Goal: Entertainment & Leisure: Browse casually

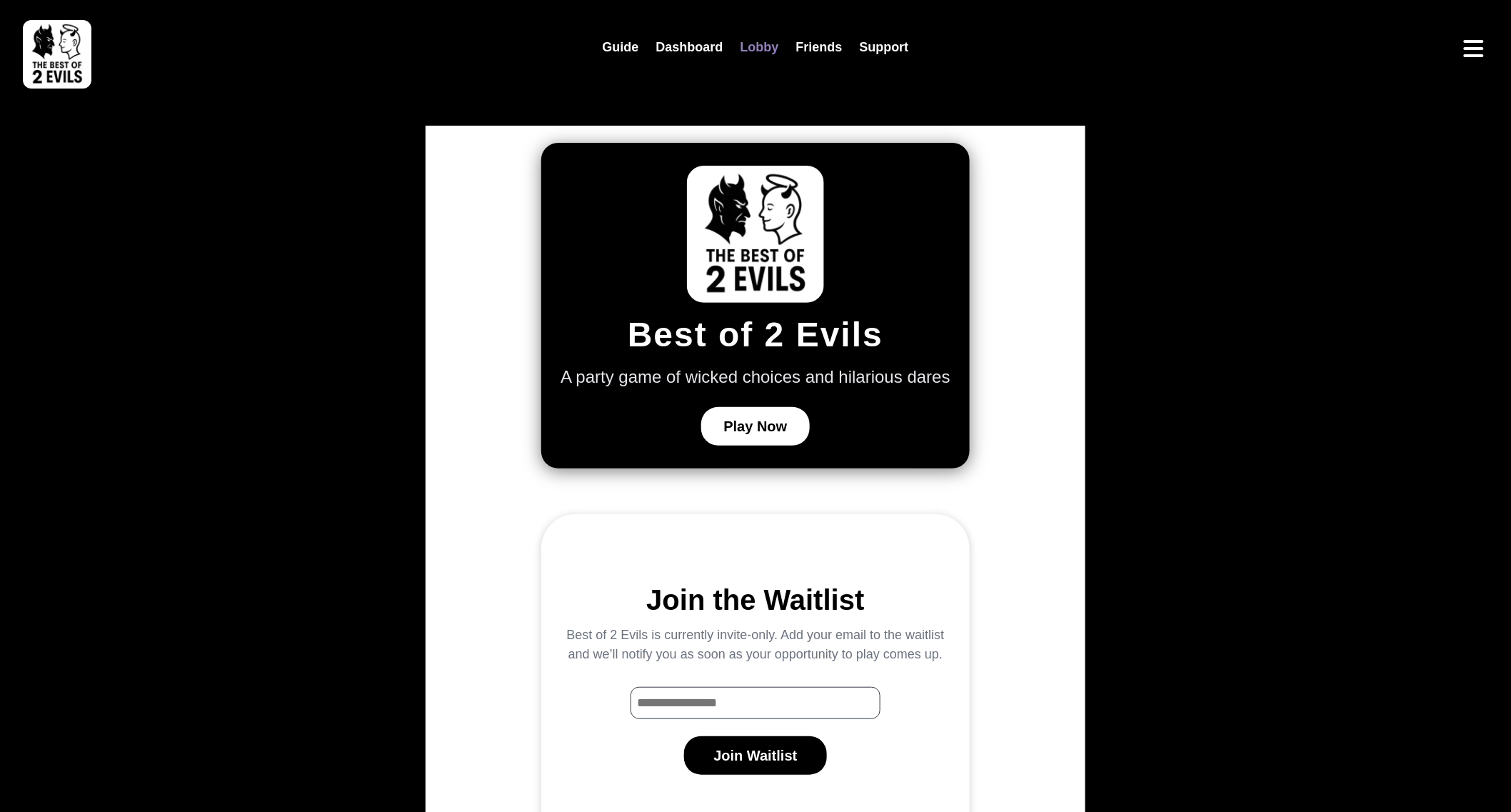
click at [743, 38] on link "Lobby" at bounding box center [760, 47] width 56 height 31
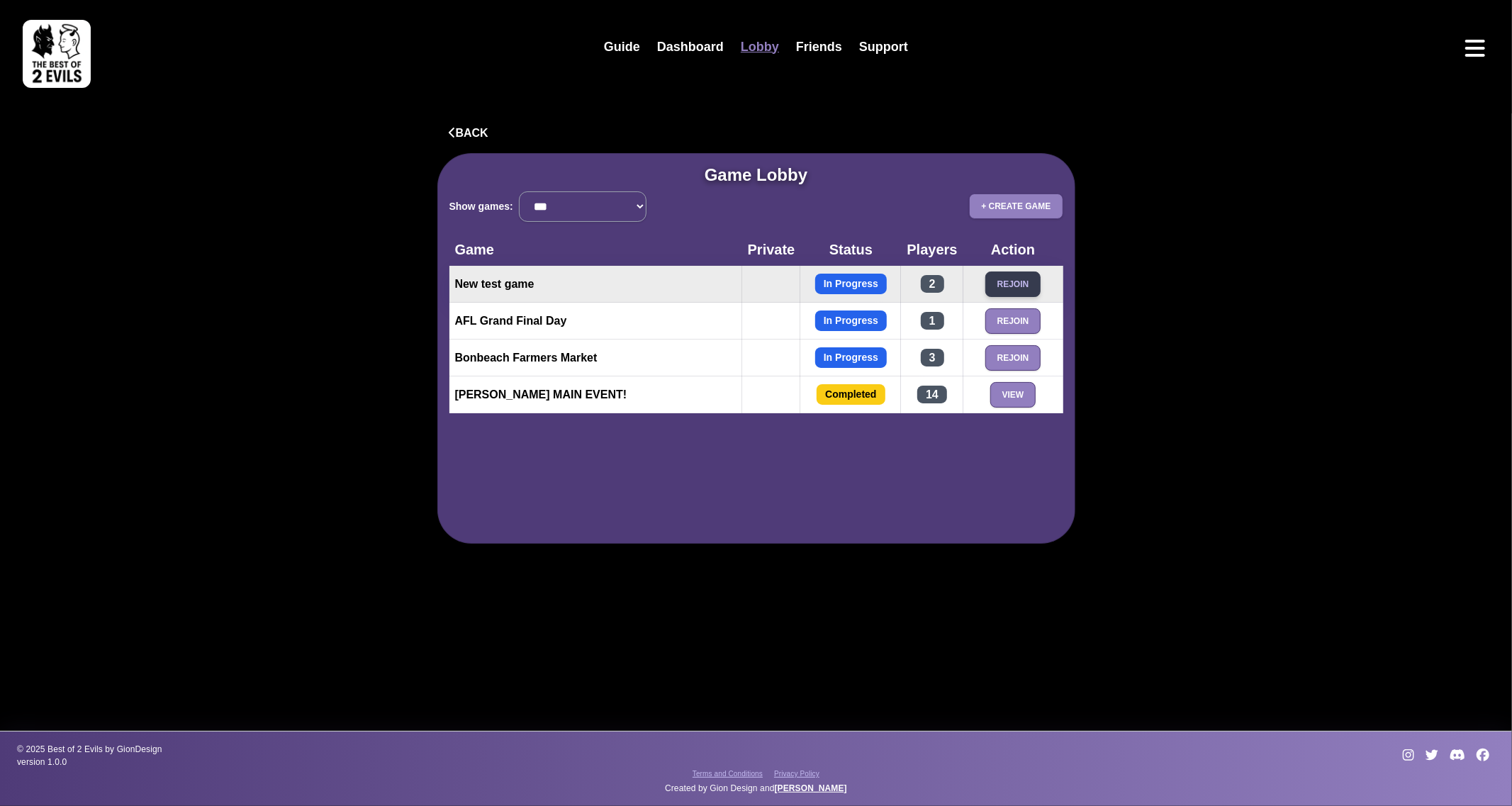
click at [1024, 291] on button "Rejoin" at bounding box center [1014, 284] width 56 height 26
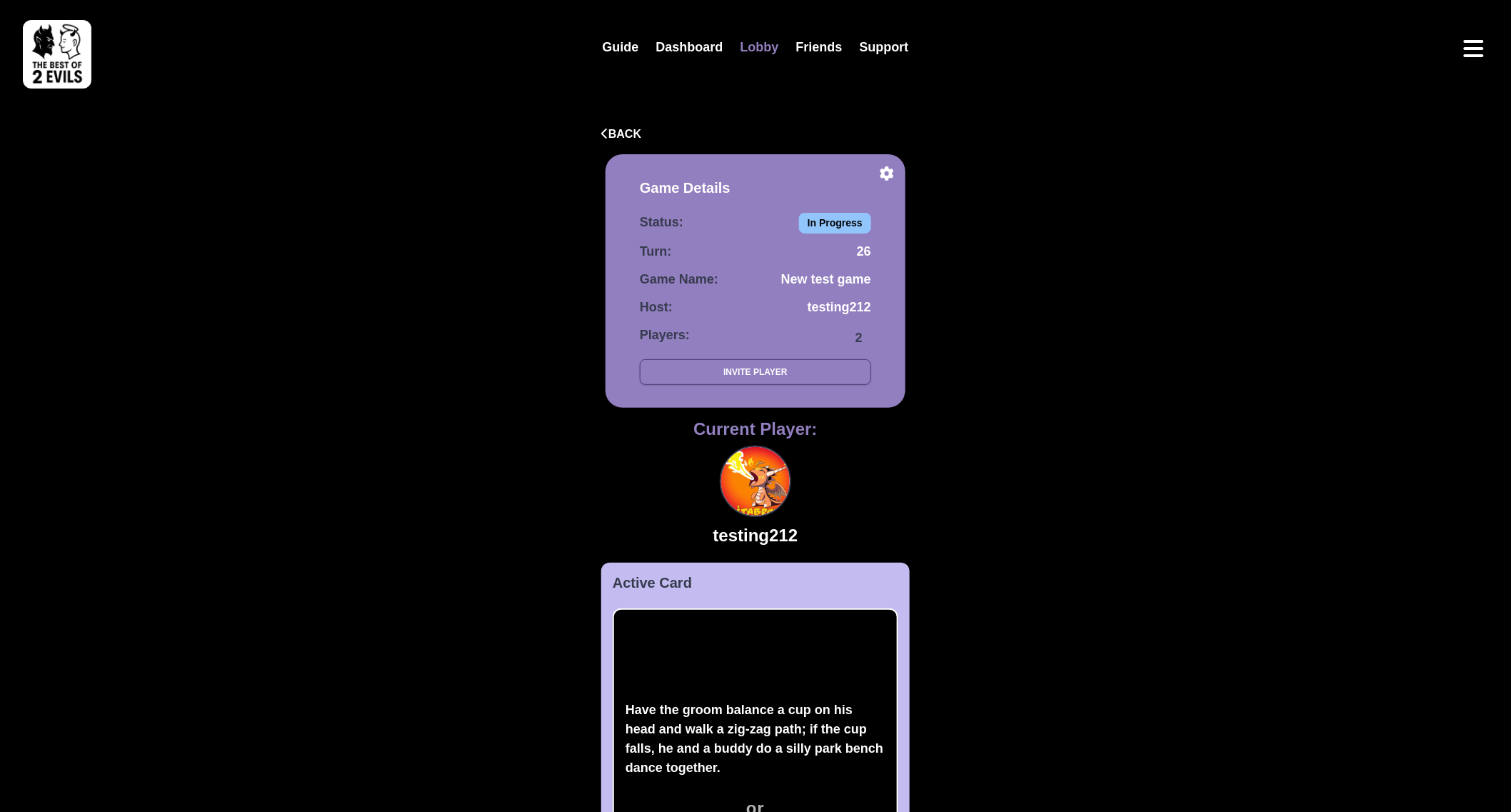
click at [757, 54] on link "Lobby" at bounding box center [760, 47] width 56 height 31
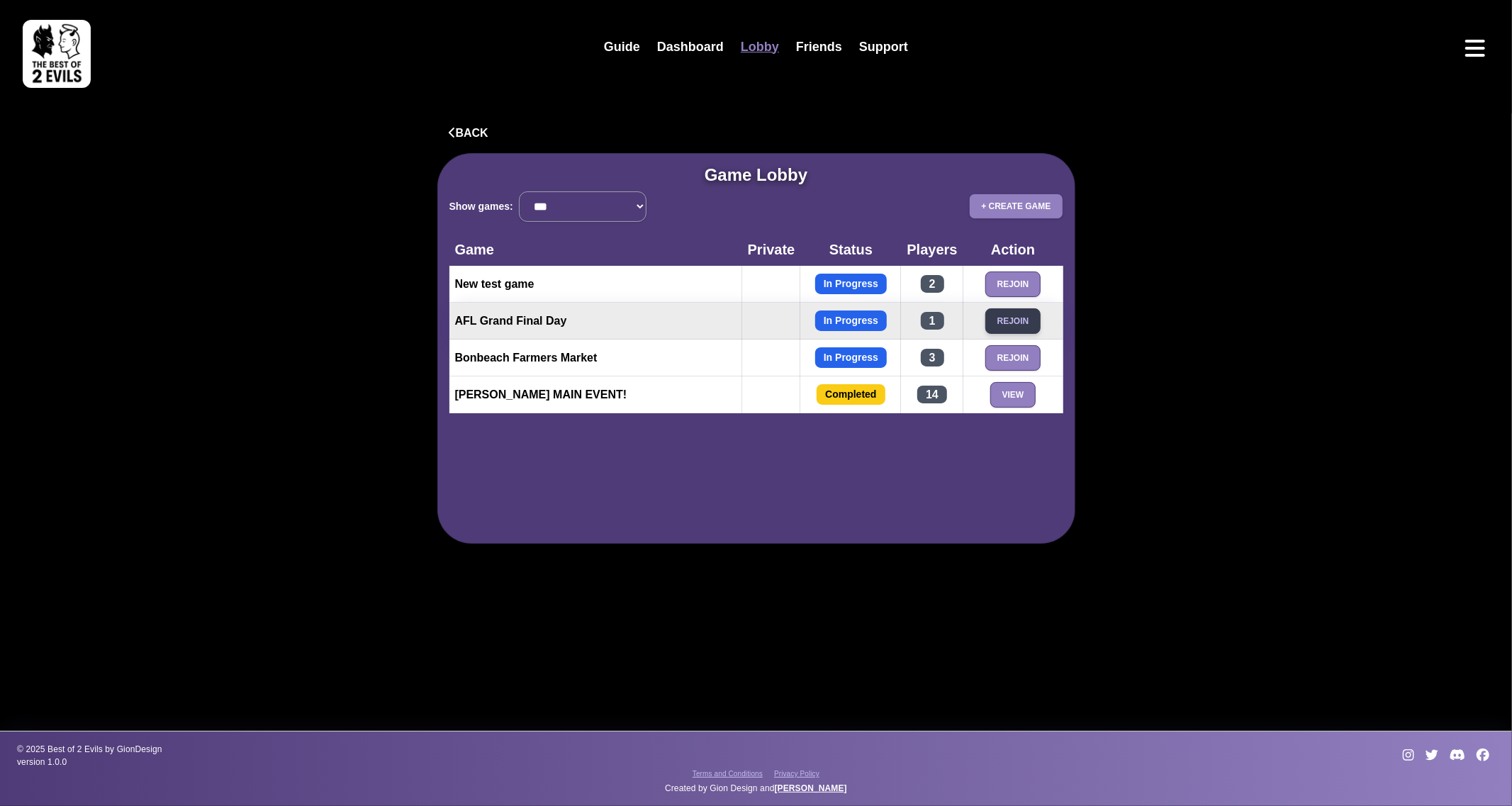
click at [1028, 326] on button "Rejoin" at bounding box center [1014, 321] width 56 height 26
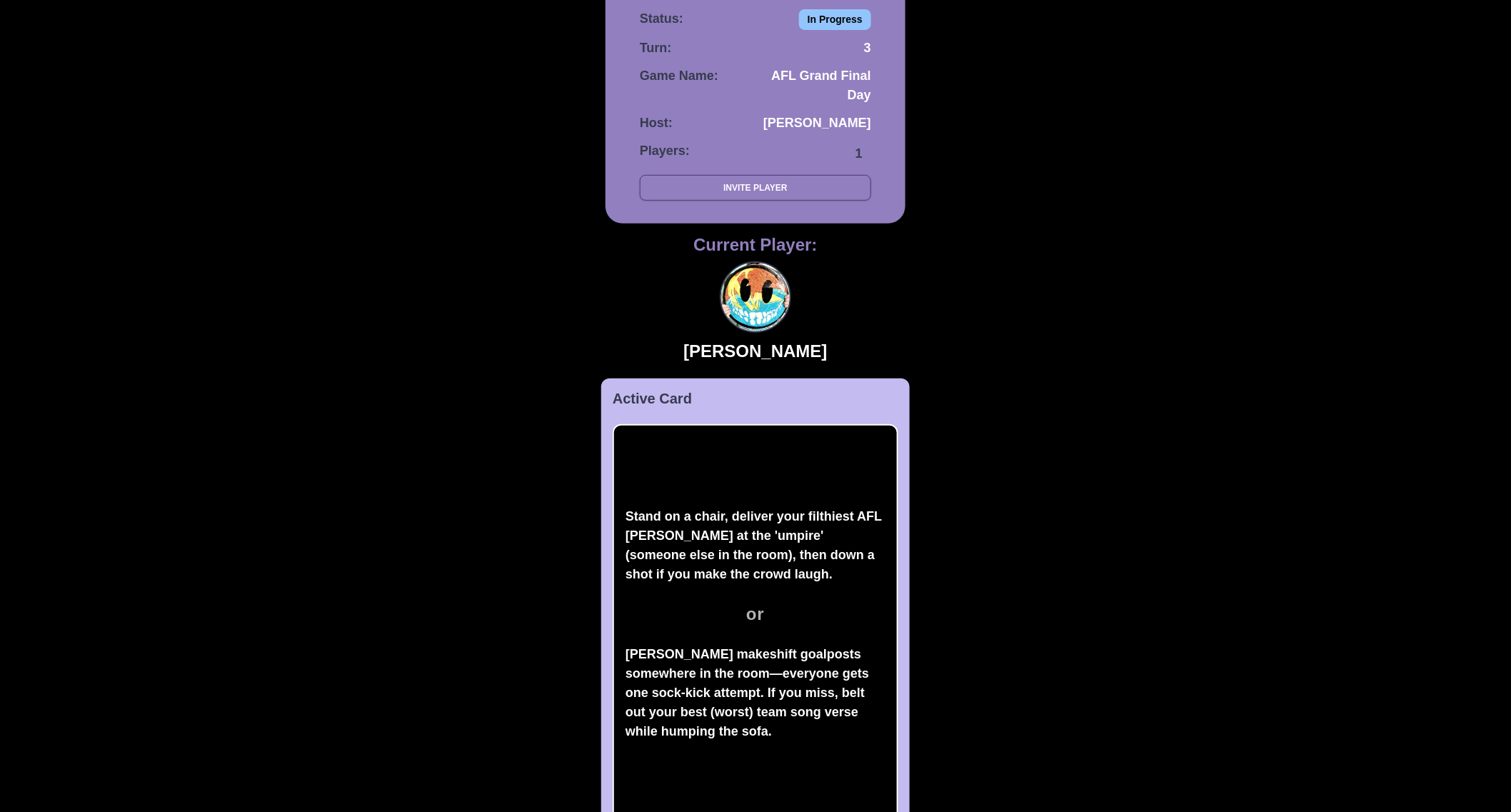
scroll to position [340, 0]
